Goal: Information Seeking & Learning: Learn about a topic

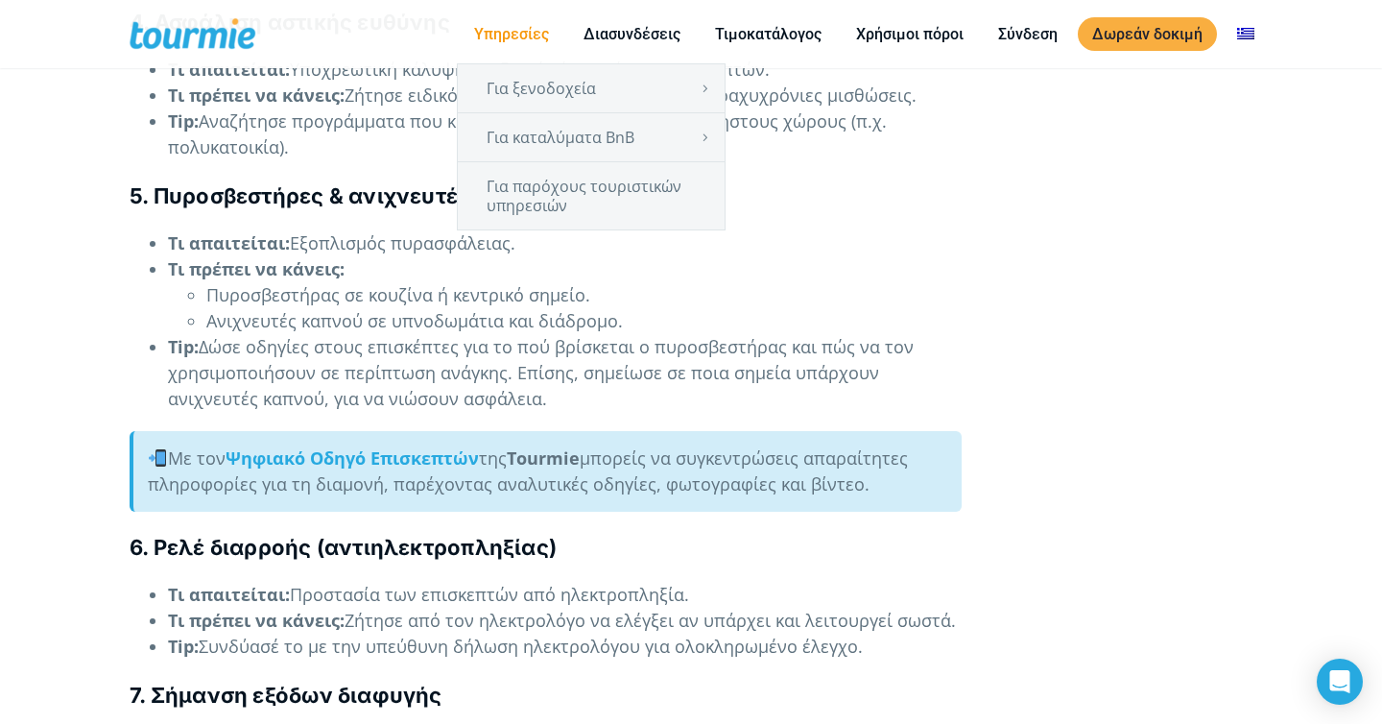
scroll to position [3657, 0]
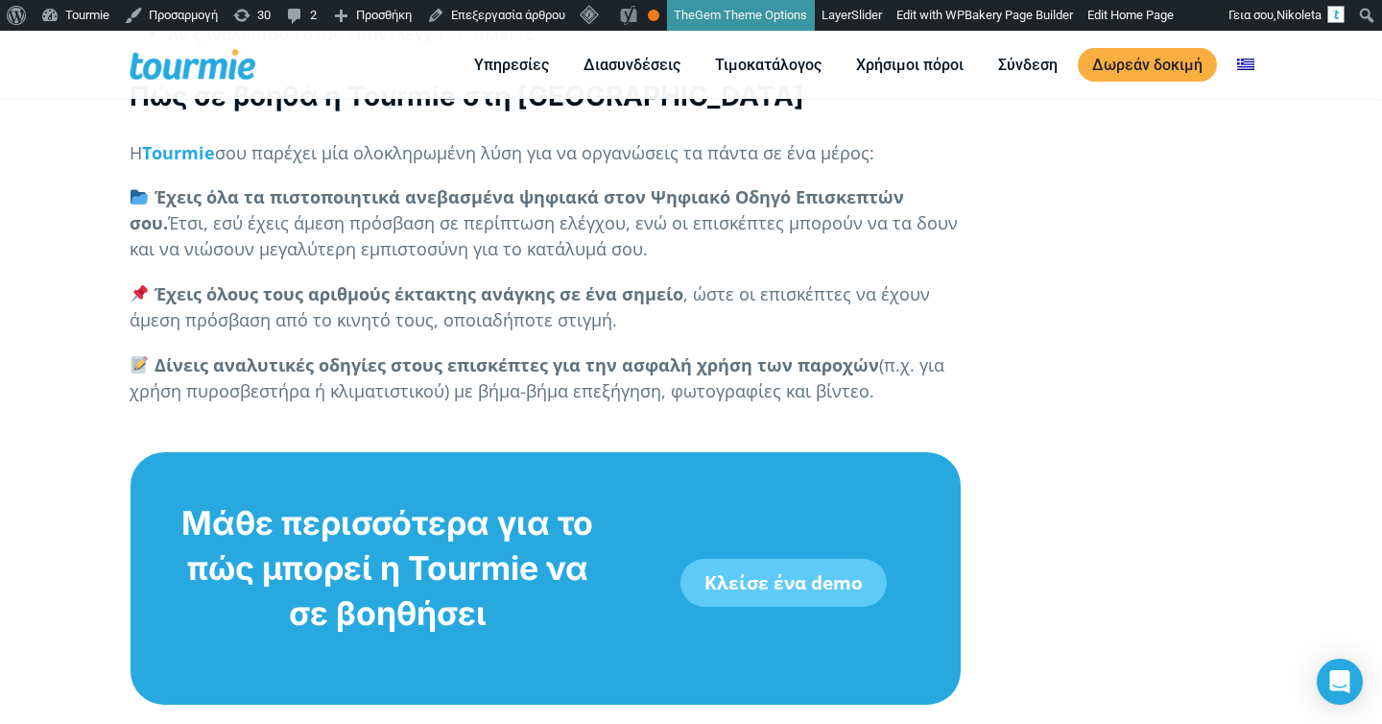
scroll to position [7298, 0]
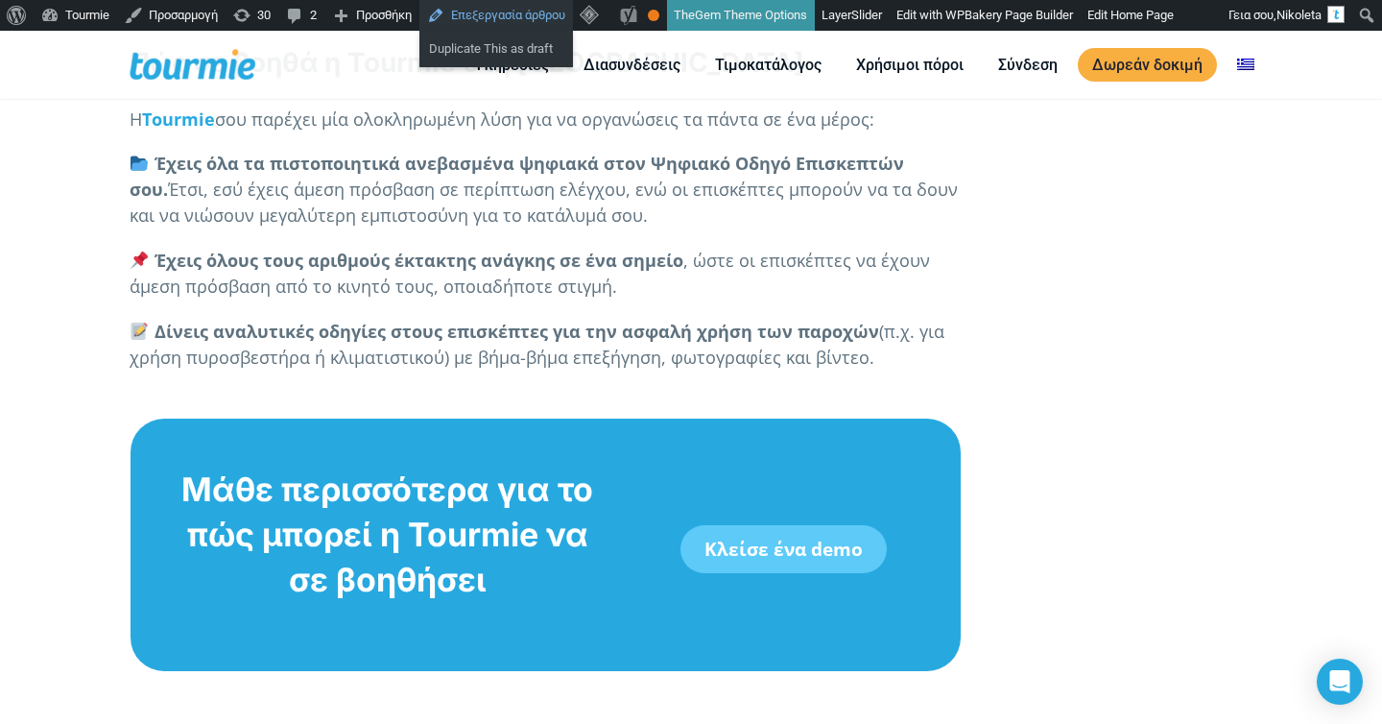
click at [490, 19] on link "Επεξεργασία άρθρου" at bounding box center [496, 15] width 154 height 31
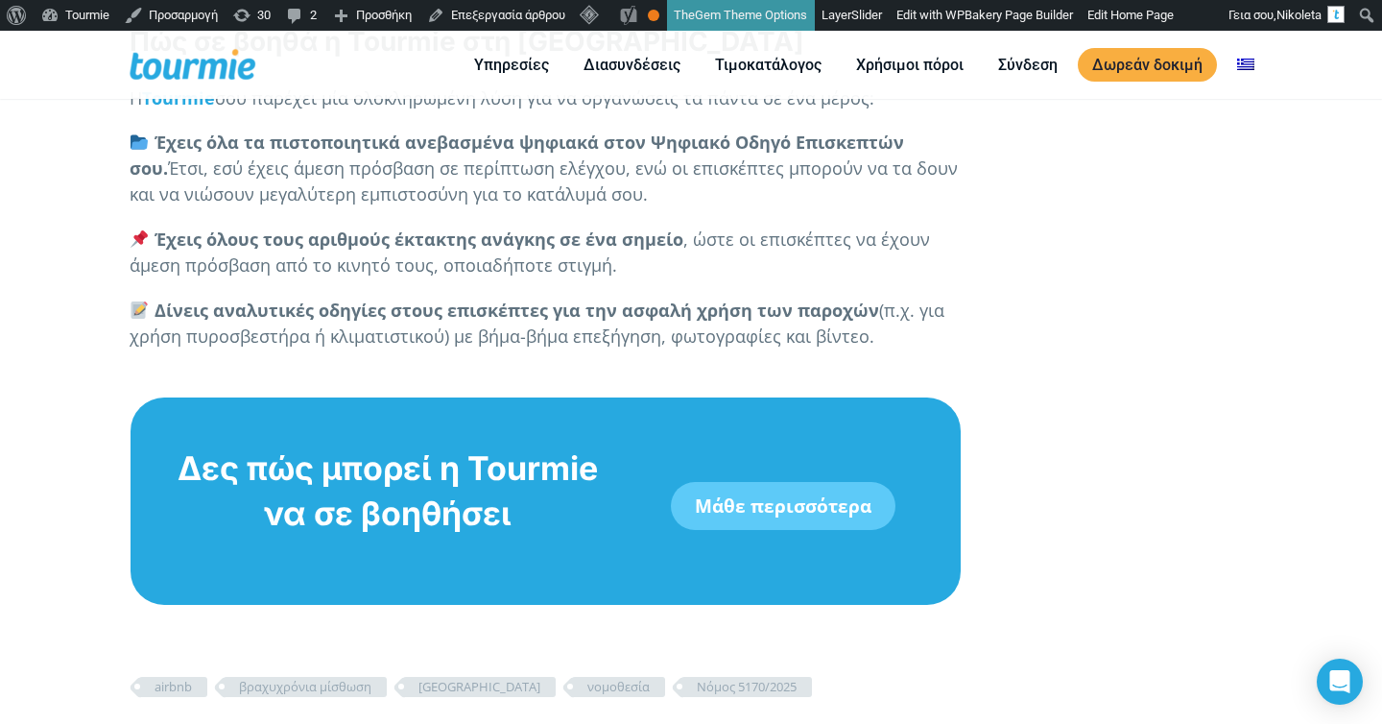
scroll to position [7400, 0]
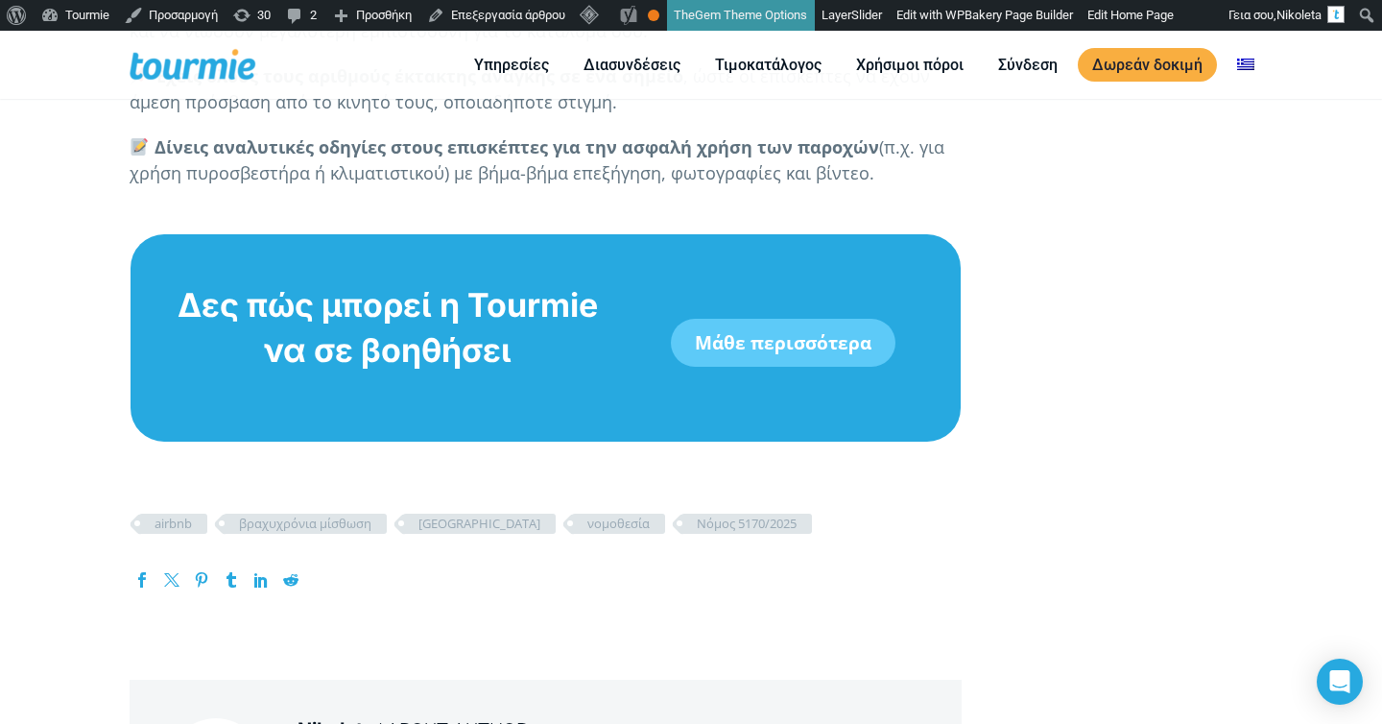
scroll to position [7507, 0]
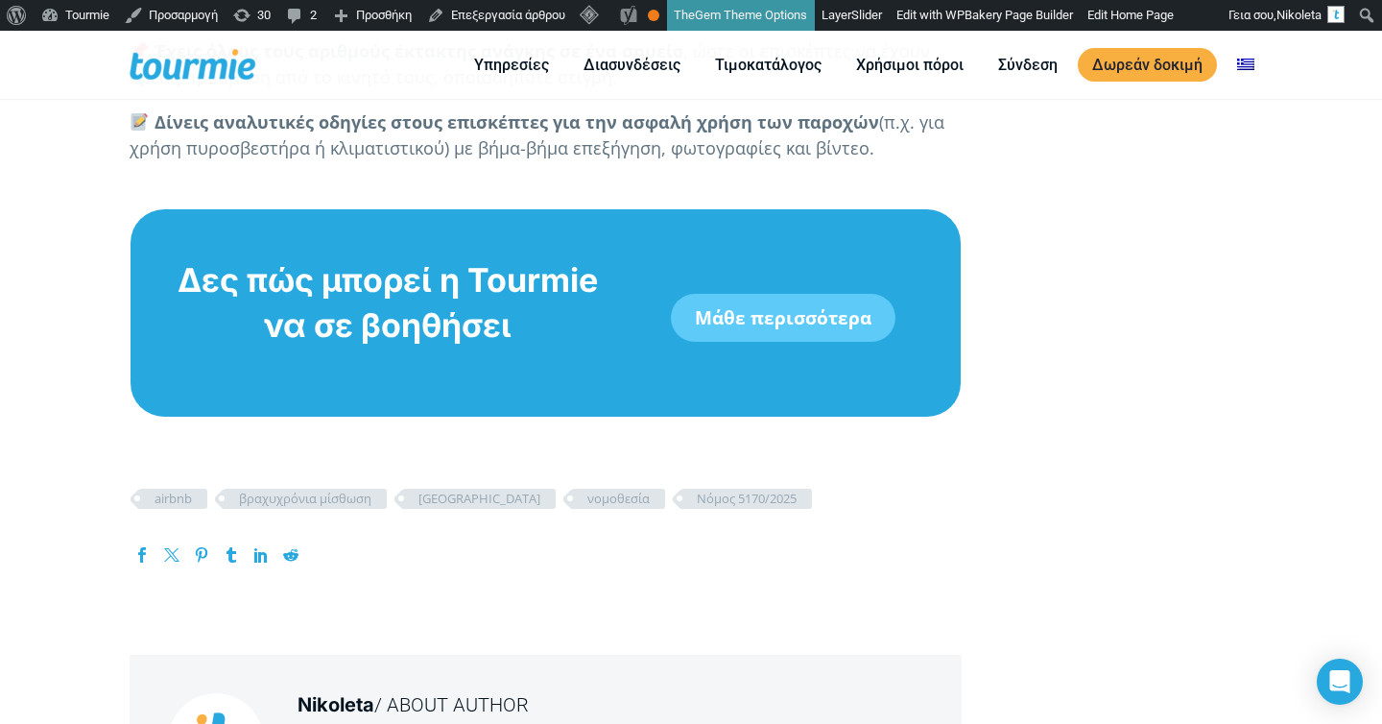
click at [798, 300] on link "Μάθε περισσότερα" at bounding box center [783, 318] width 225 height 48
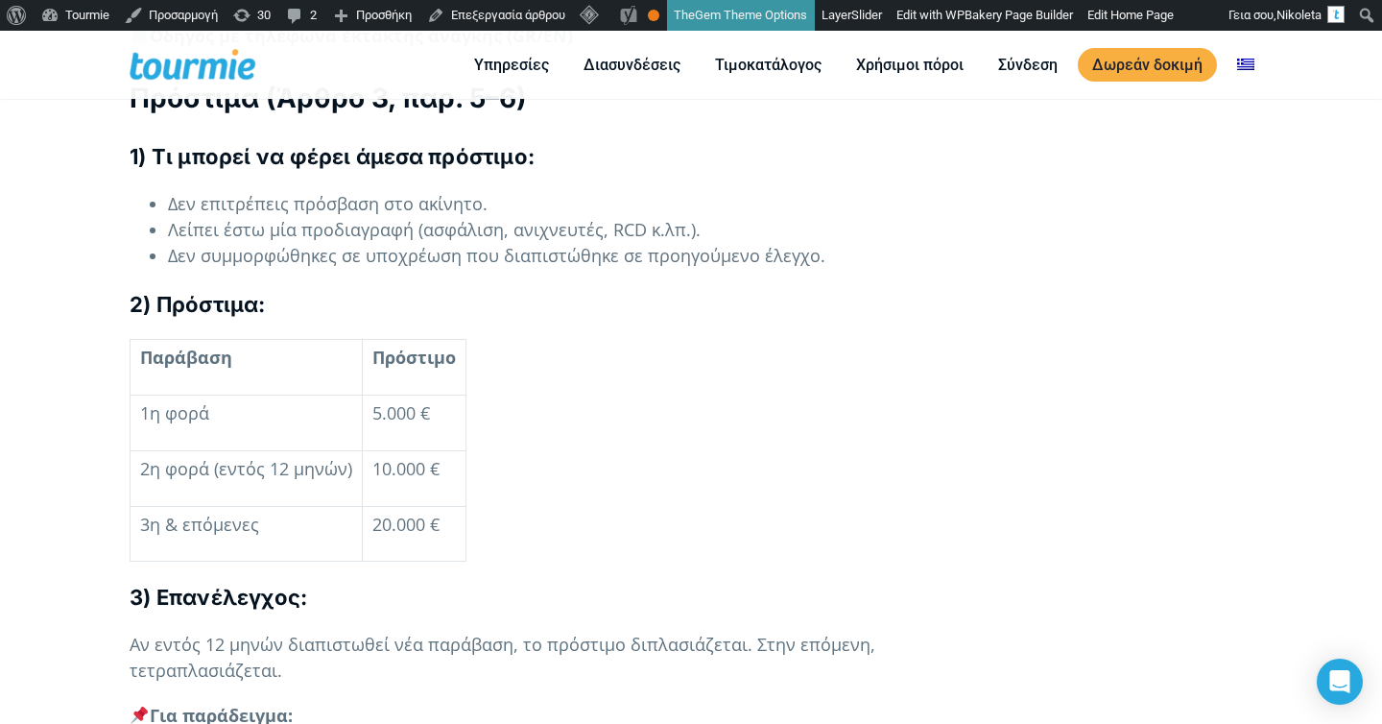
scroll to position [6509, 0]
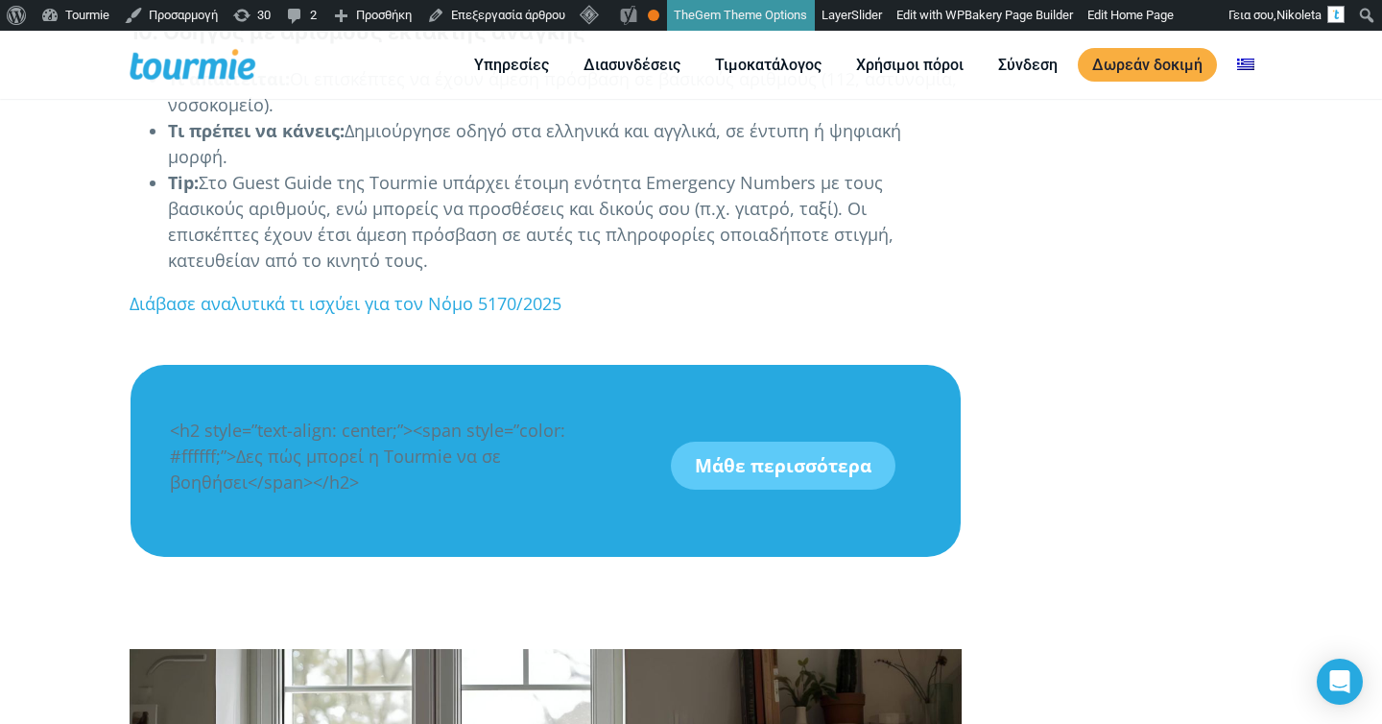
scroll to position [5011, 0]
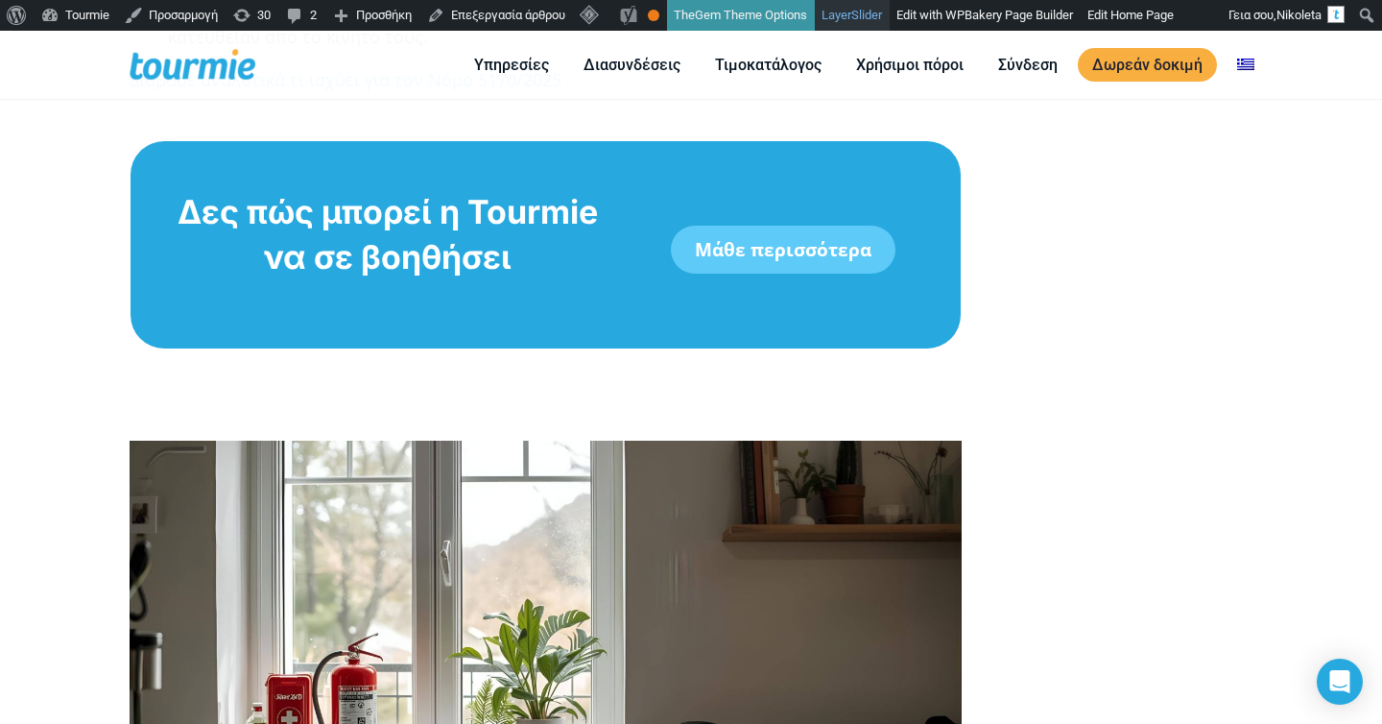
scroll to position [5222, 0]
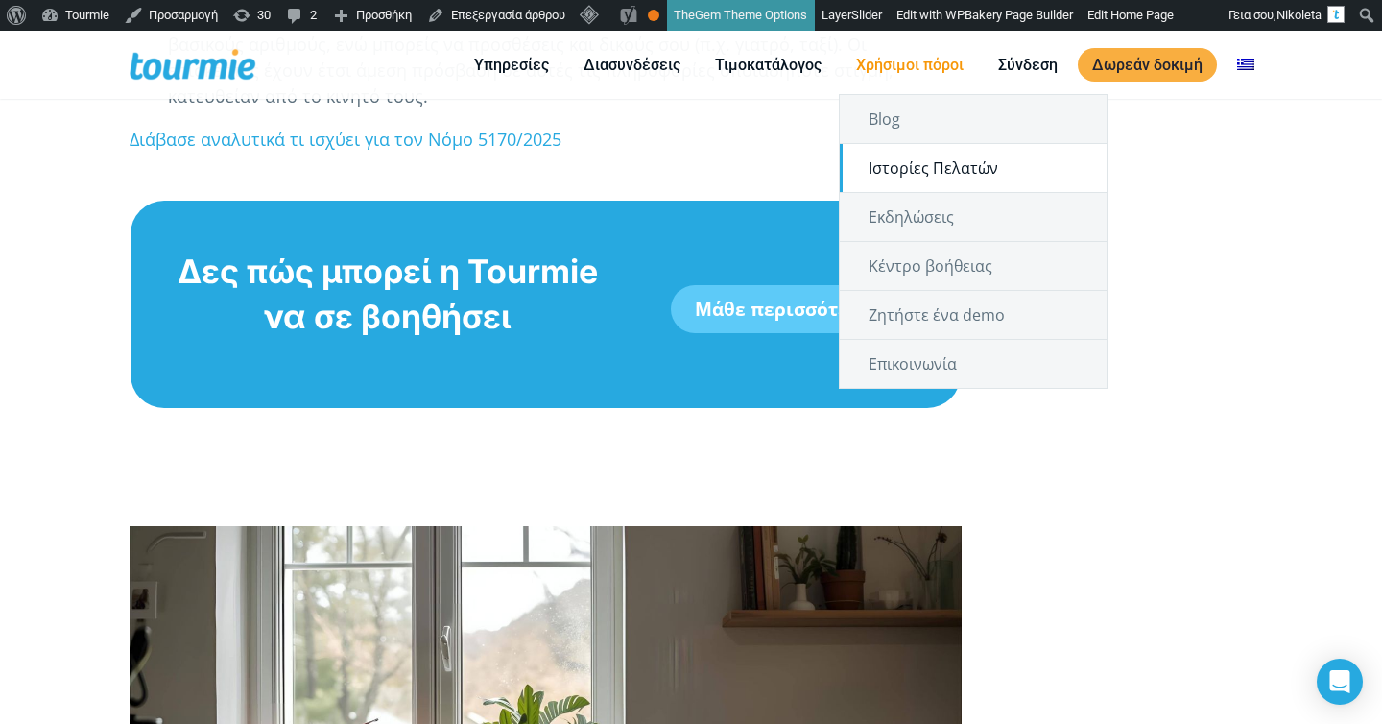
scroll to position [4994, 0]
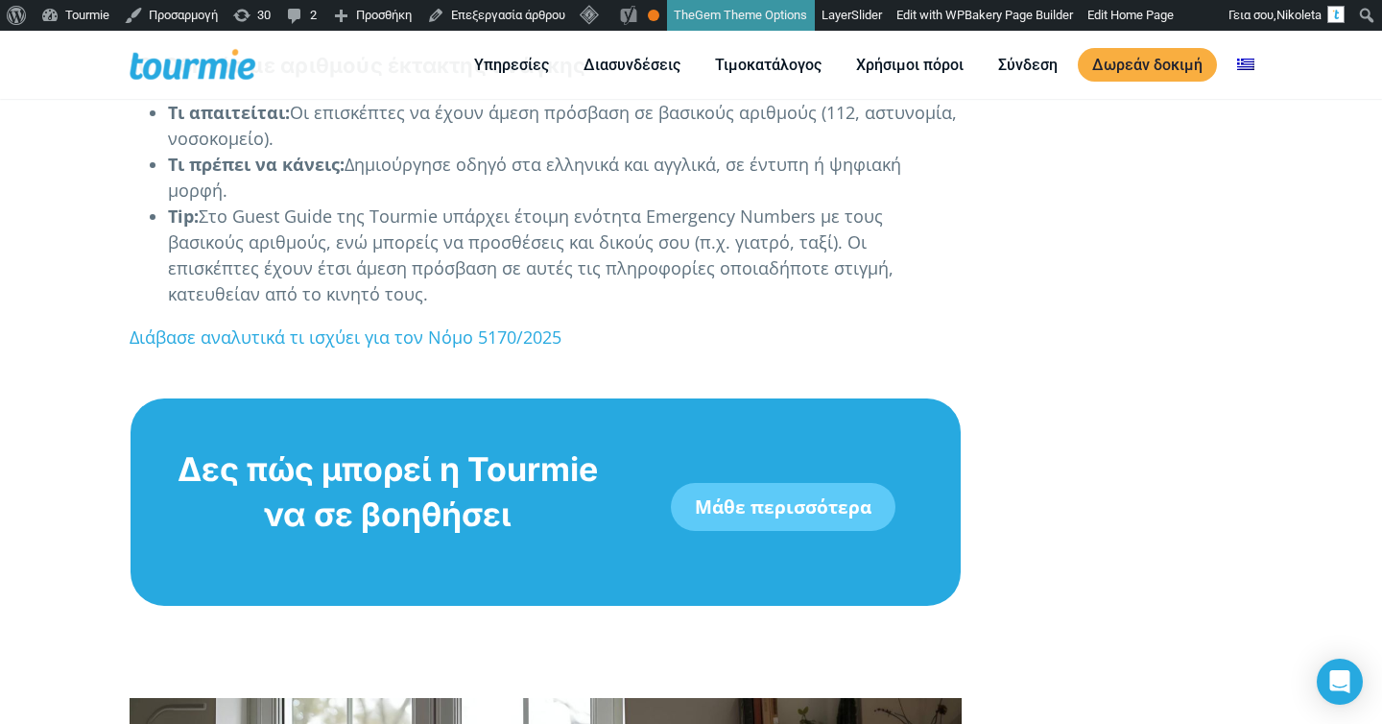
scroll to position [4914, 0]
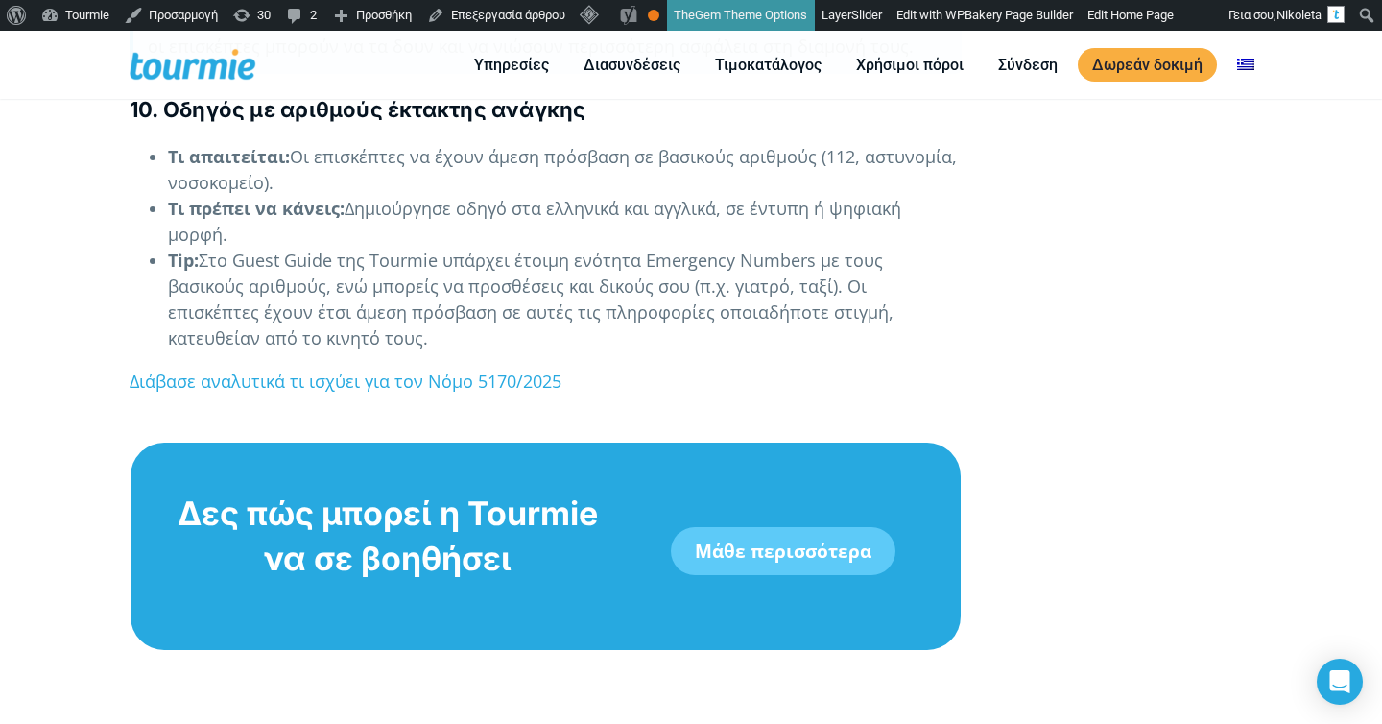
click at [798, 527] on link "Μάθε περισσότερα" at bounding box center [783, 551] width 225 height 48
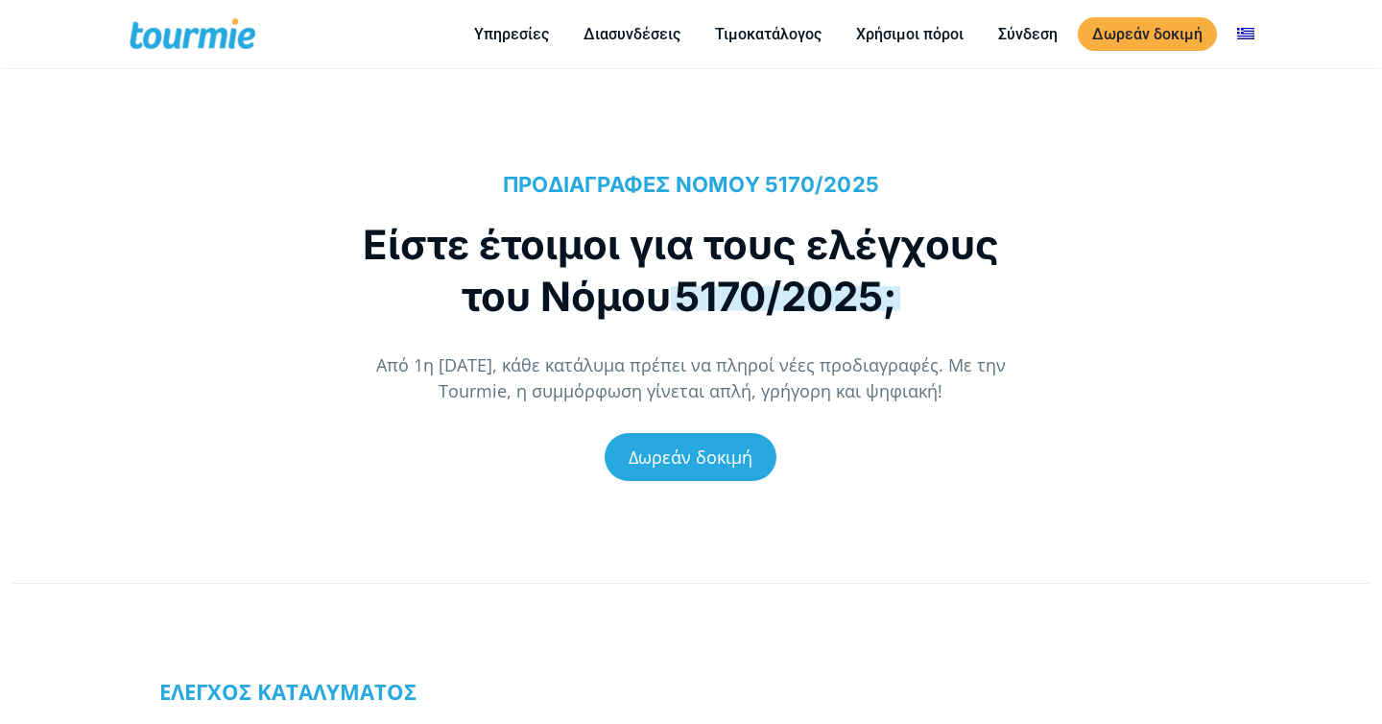
scroll to position [63, 0]
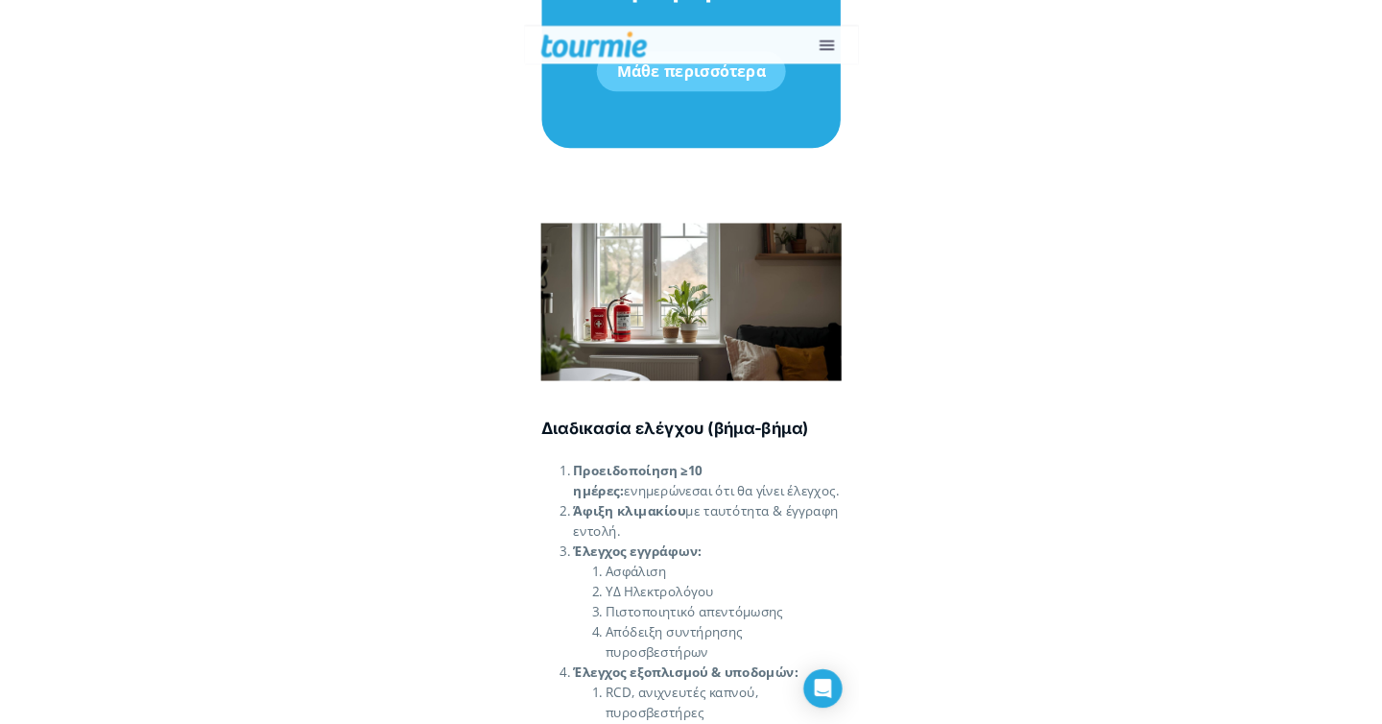
scroll to position [8822, 0]
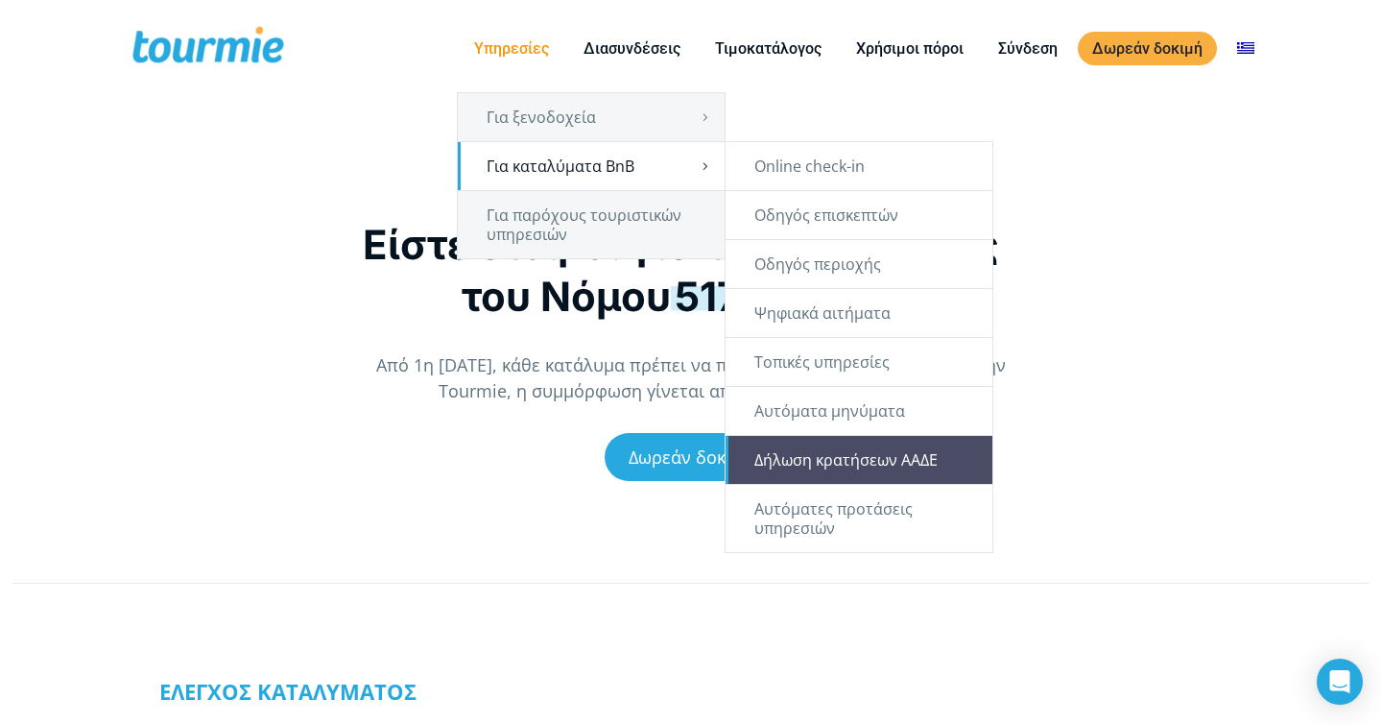
click at [821, 442] on link "Δήλωση κρατήσεων ΑΑΔΕ" at bounding box center [859, 460] width 267 height 48
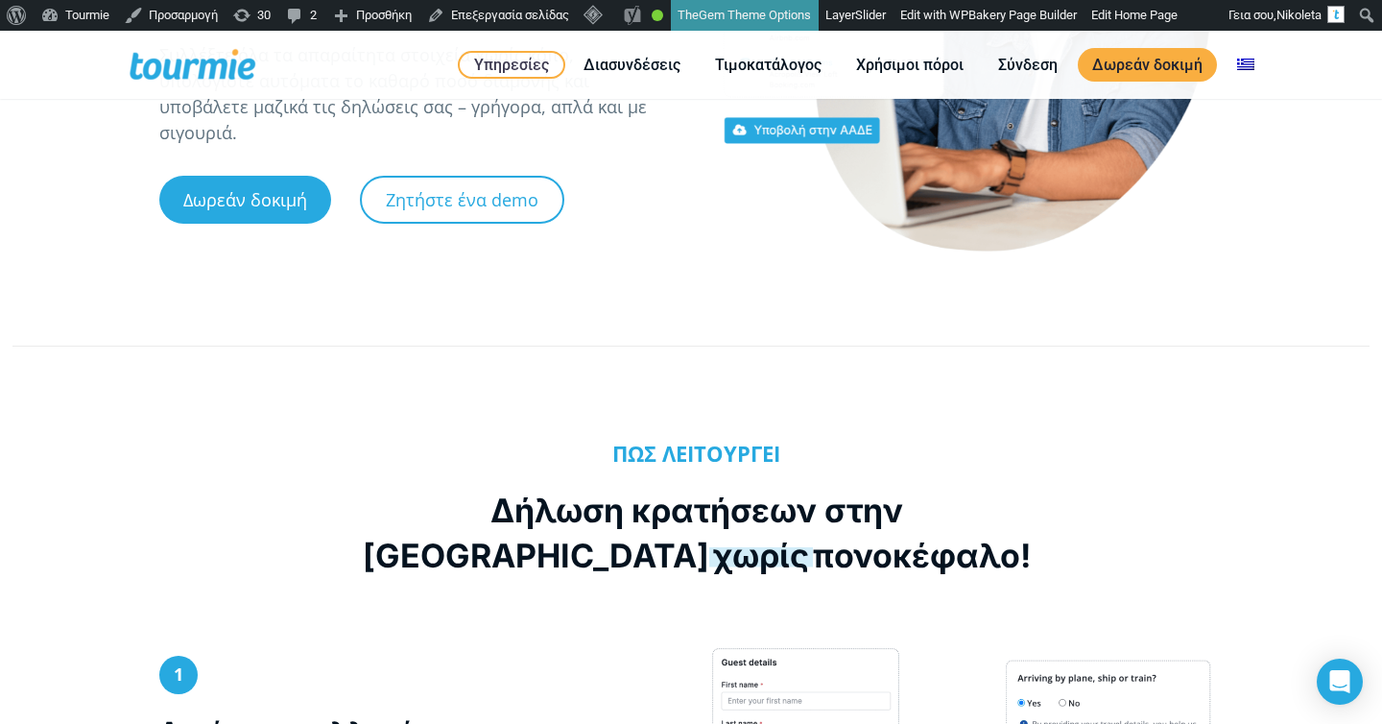
scroll to position [288, 0]
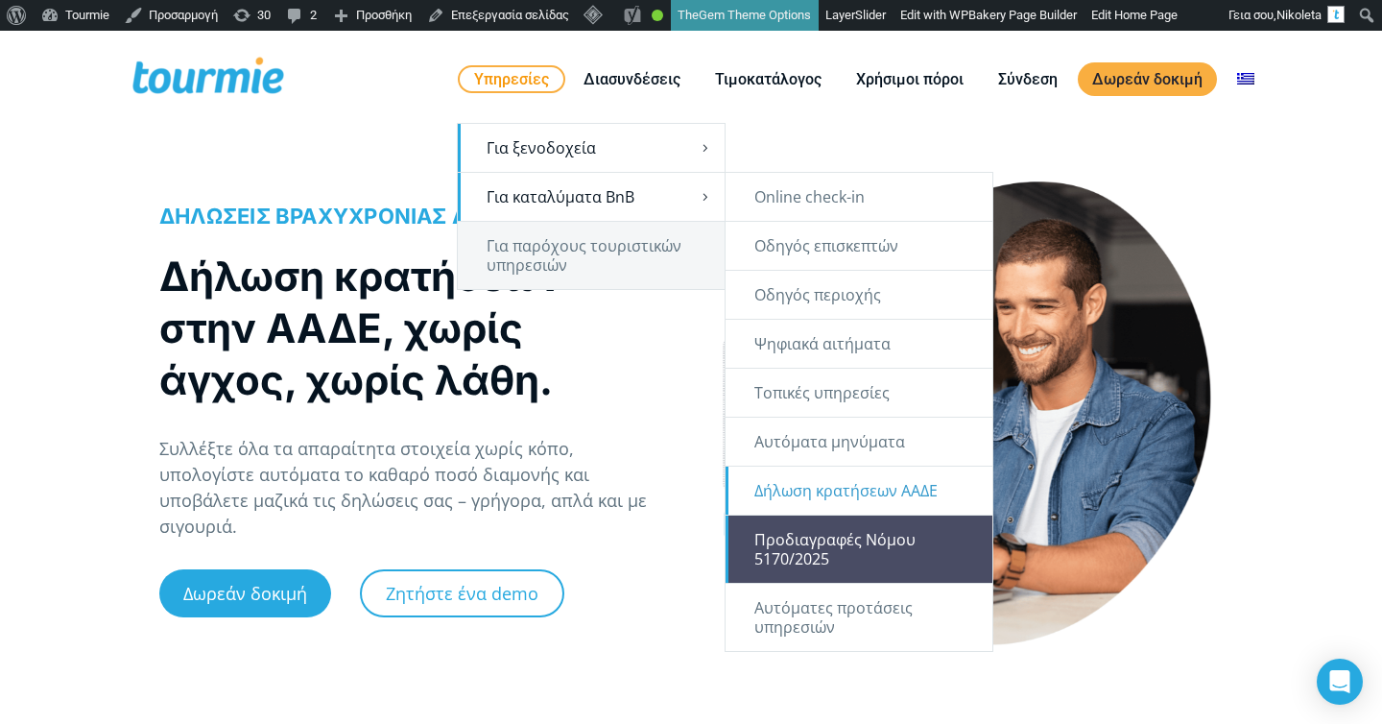
click at [816, 546] on link "Προδιαγραφές Νόμου 5170/2025" at bounding box center [859, 548] width 267 height 67
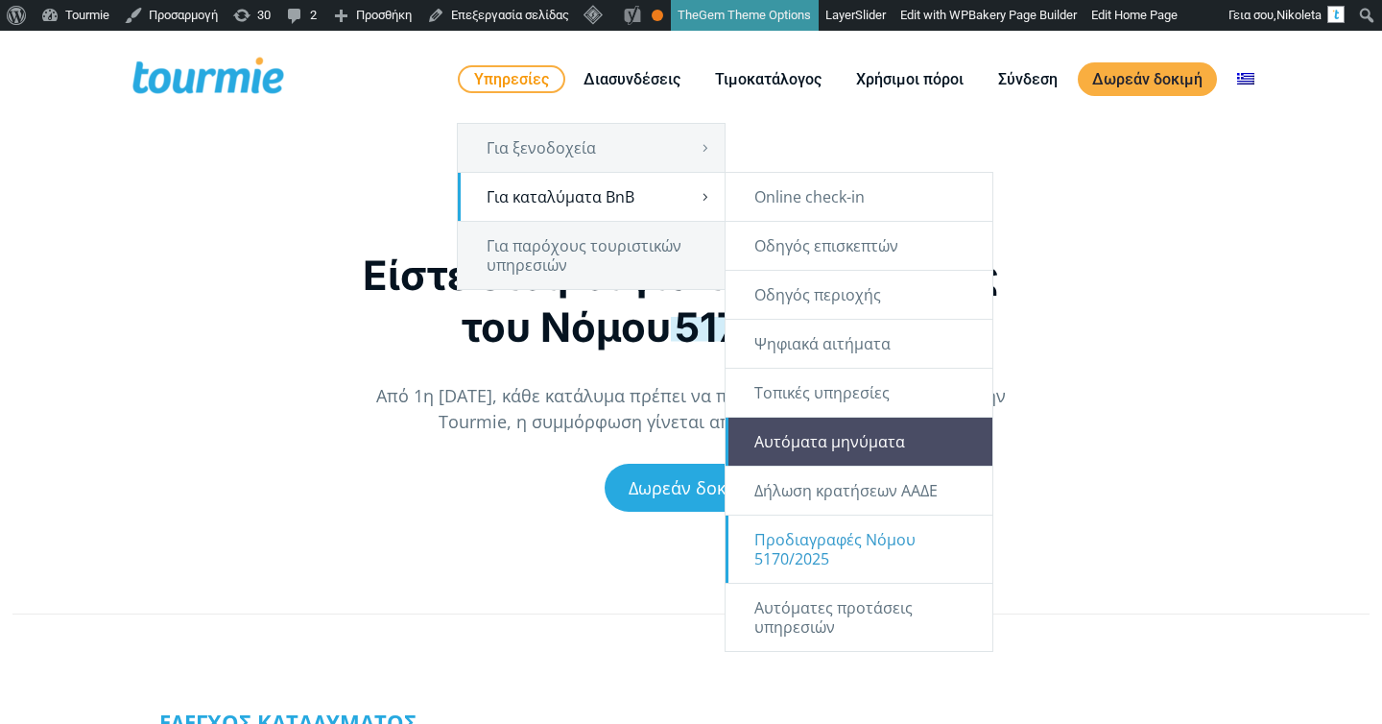
scroll to position [31, 0]
